Goal: Find specific page/section: Find specific page/section

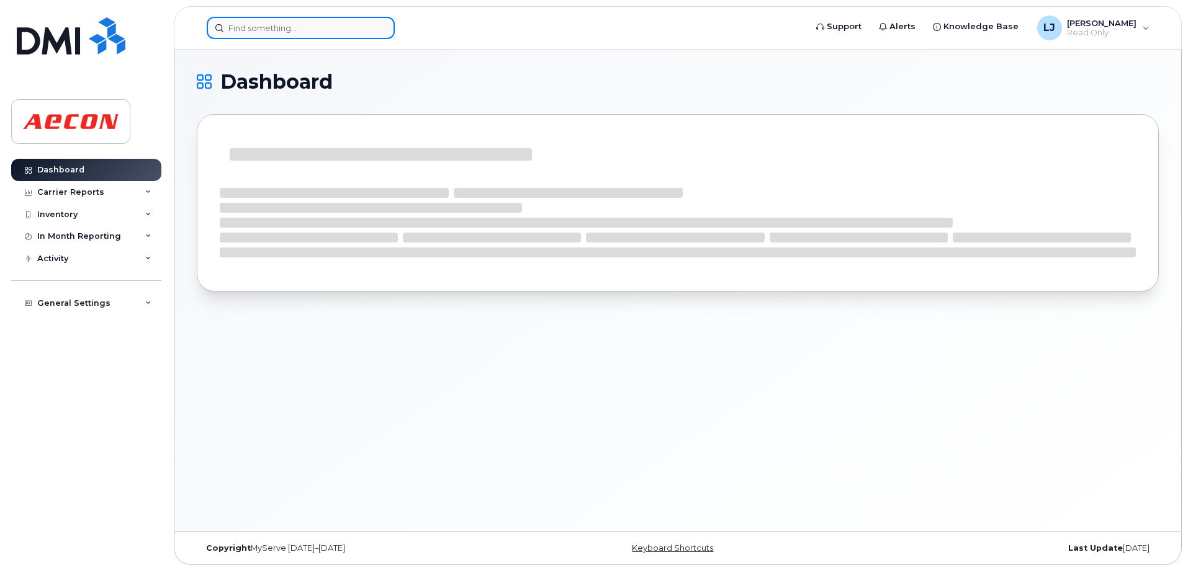
click at [266, 18] on input at bounding box center [301, 28] width 188 height 22
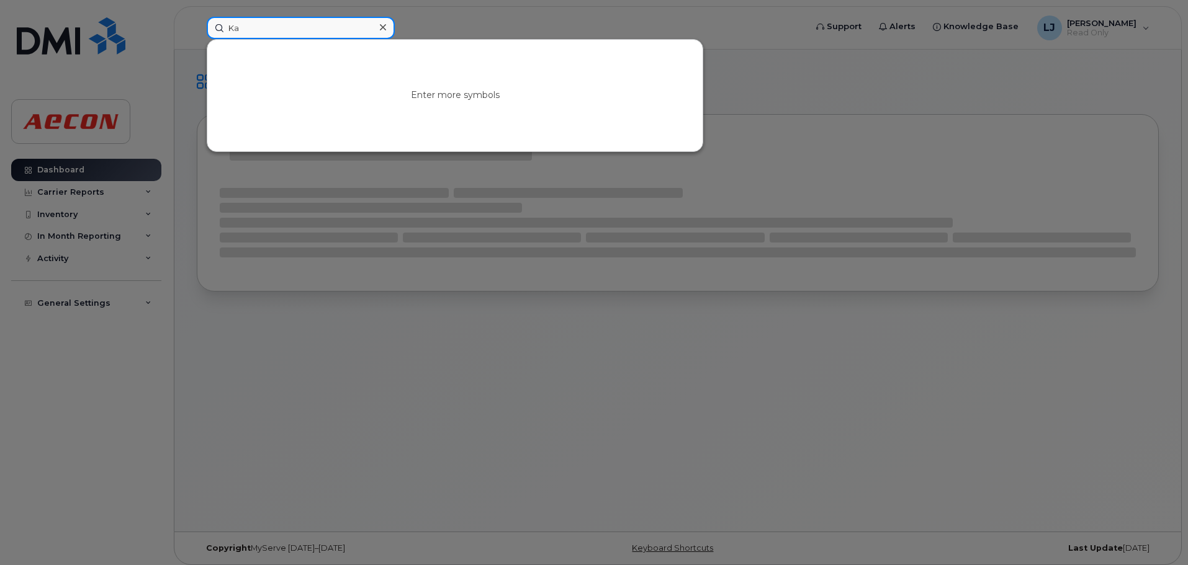
type input "K"
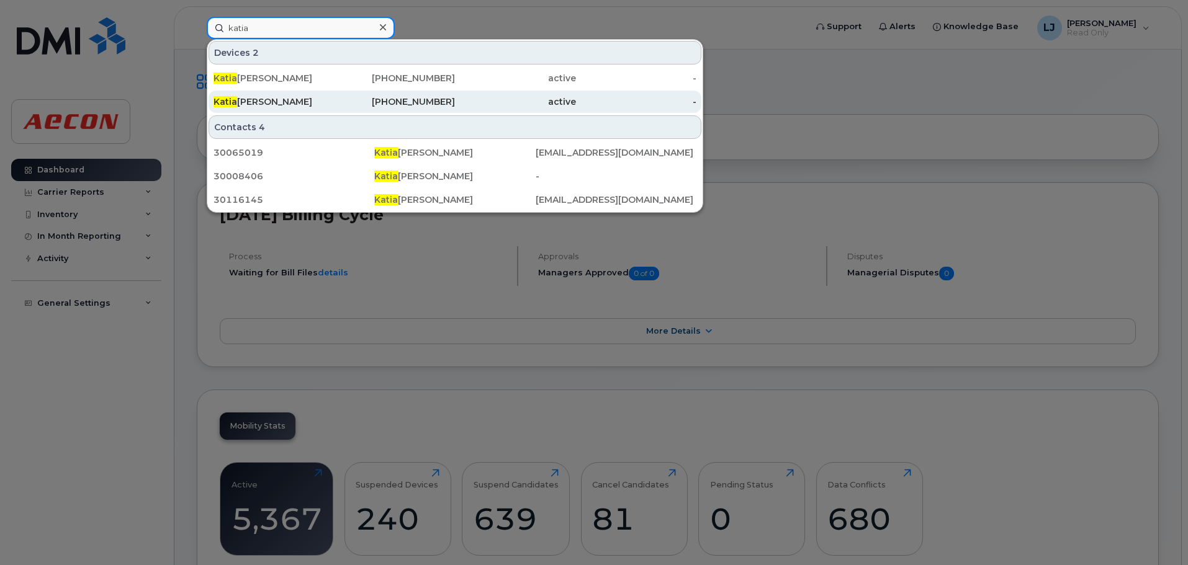
type input "katia"
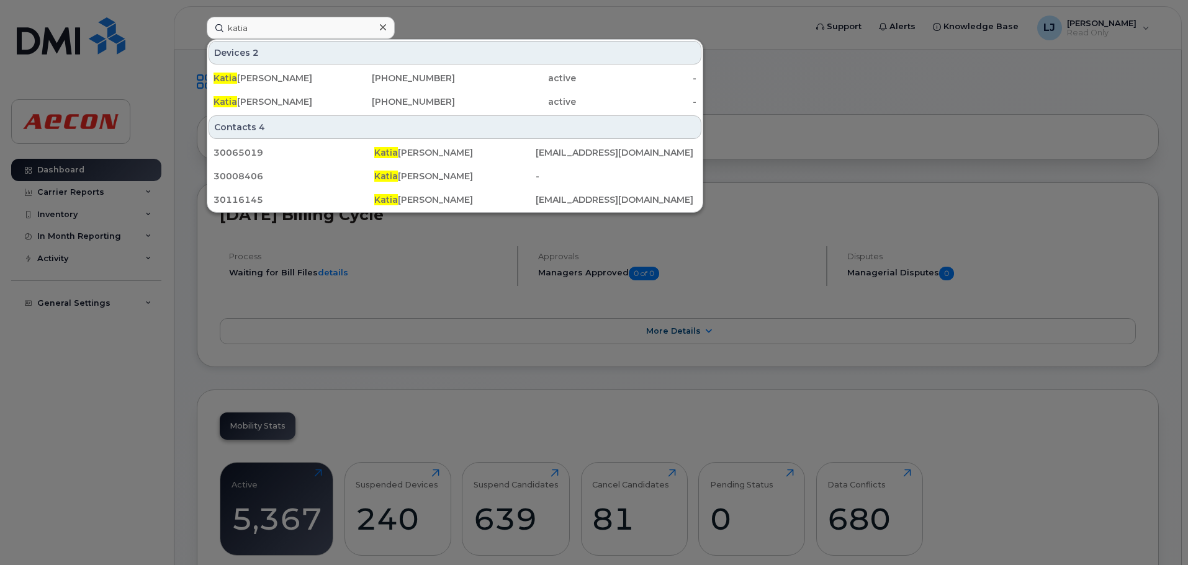
drag, startPoint x: 248, startPoint y: 104, endPoint x: 260, endPoint y: 127, distance: 26.1
click at [248, 104] on div "Katia Khouri" at bounding box center [273, 102] width 121 height 12
